Goal: Information Seeking & Learning: Learn about a topic

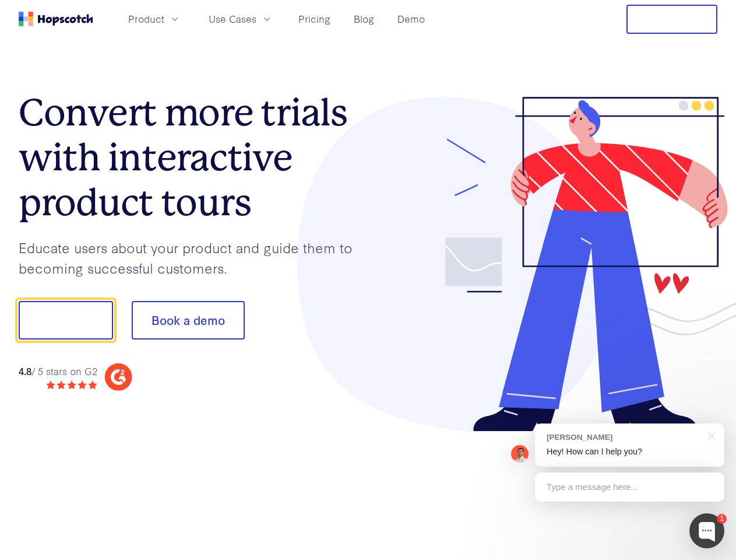
click at [368, 280] on div at bounding box center [543, 264] width 350 height 335
click at [164, 19] on span "Product" at bounding box center [146, 19] width 36 height 15
click at [256, 19] on span "Use Cases" at bounding box center [233, 19] width 48 height 15
click at [672, 19] on button "Free Trial" at bounding box center [672, 19] width 91 height 29
click at [65, 320] on button "Show me!" at bounding box center [66, 320] width 94 height 38
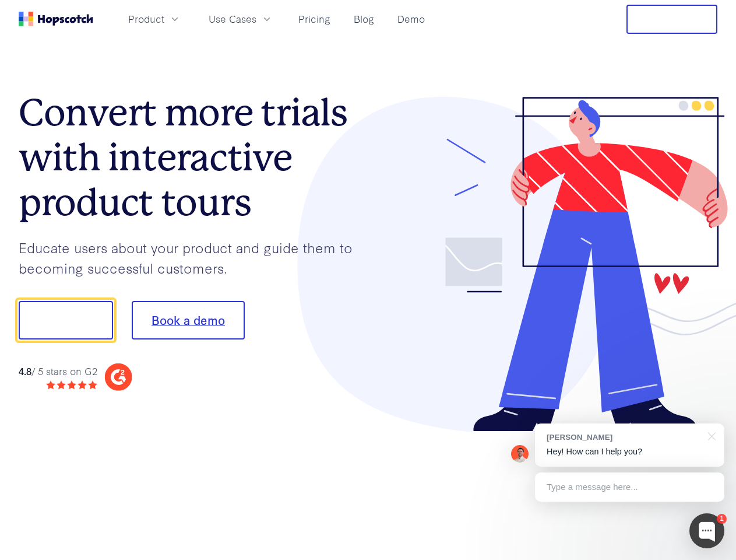
click at [188, 320] on button "Book a demo" at bounding box center [188, 320] width 113 height 38
click at [707, 530] on div at bounding box center [707, 530] width 35 height 35
click at [630, 445] on div "[PERSON_NAME] Hey! How can I help you?" at bounding box center [629, 444] width 189 height 43
click at [710, 435] on div at bounding box center [615, 318] width 219 height 389
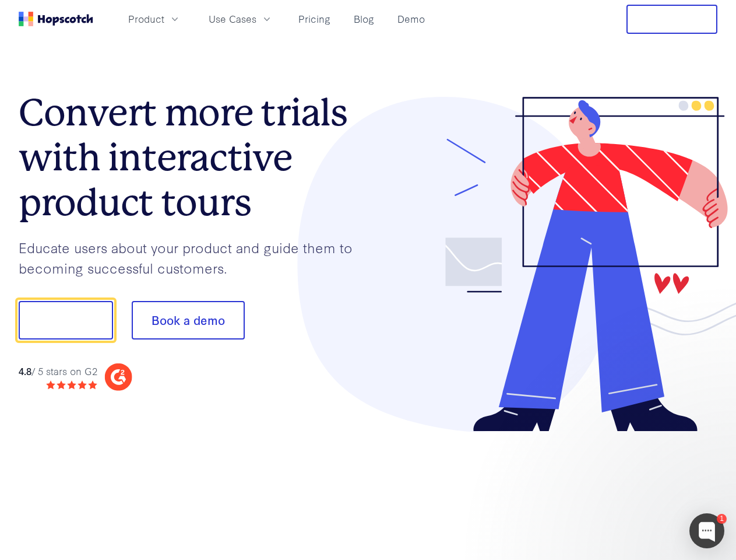
click at [630, 487] on div at bounding box center [615, 318] width 219 height 389
